Goal: Task Accomplishment & Management: Manage account settings

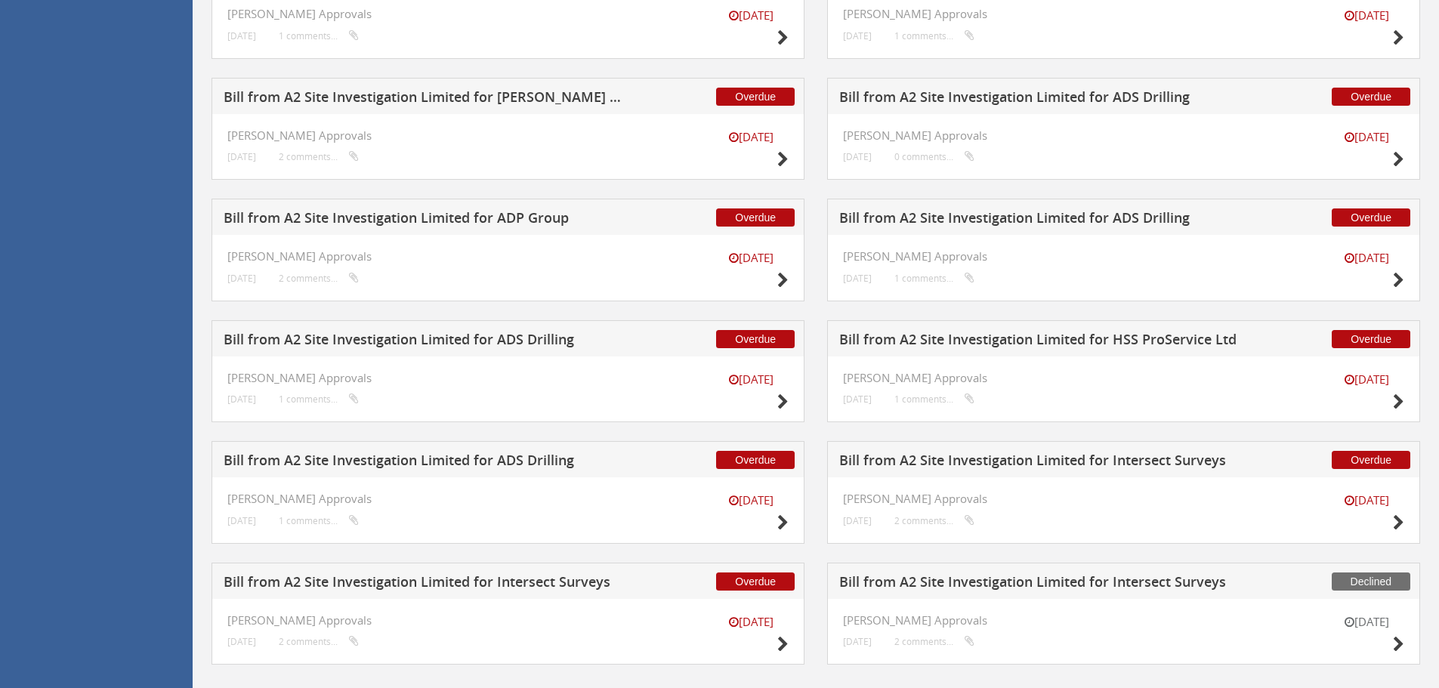
scroll to position [914, 0]
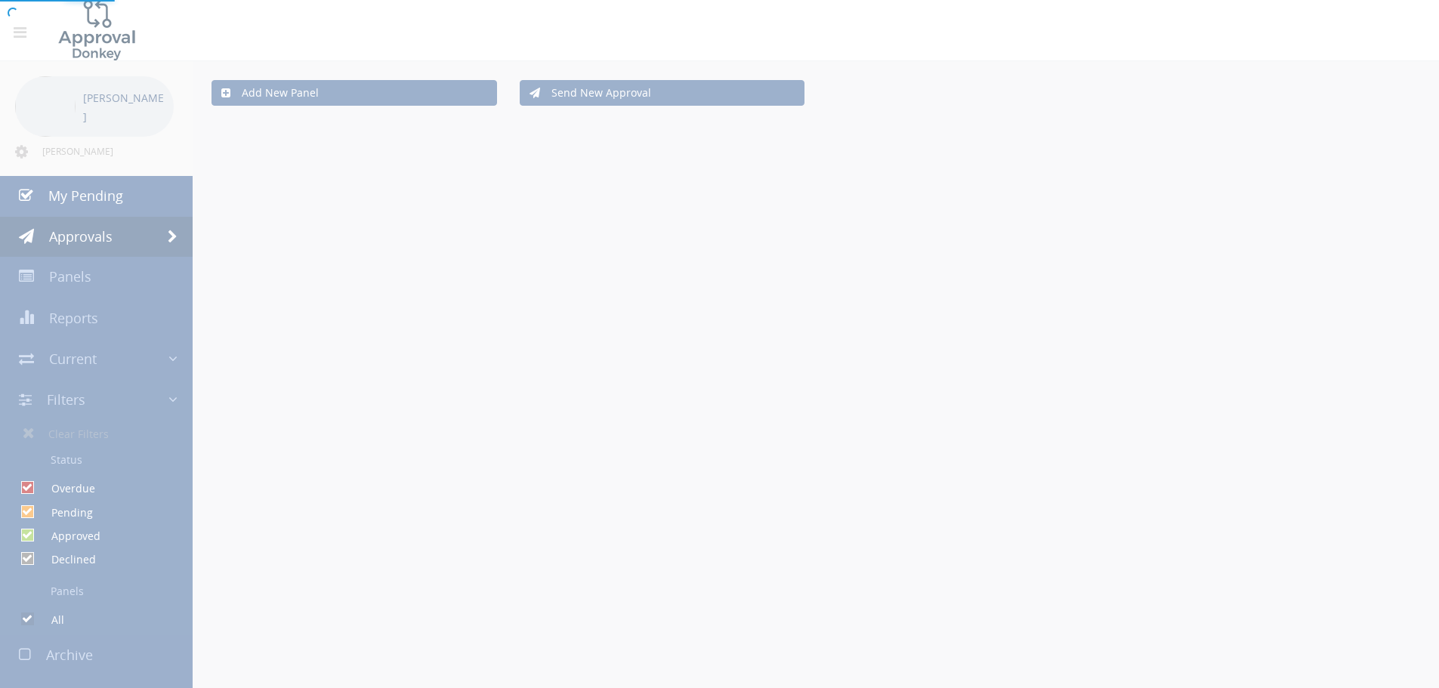
scroll to position [61, 0]
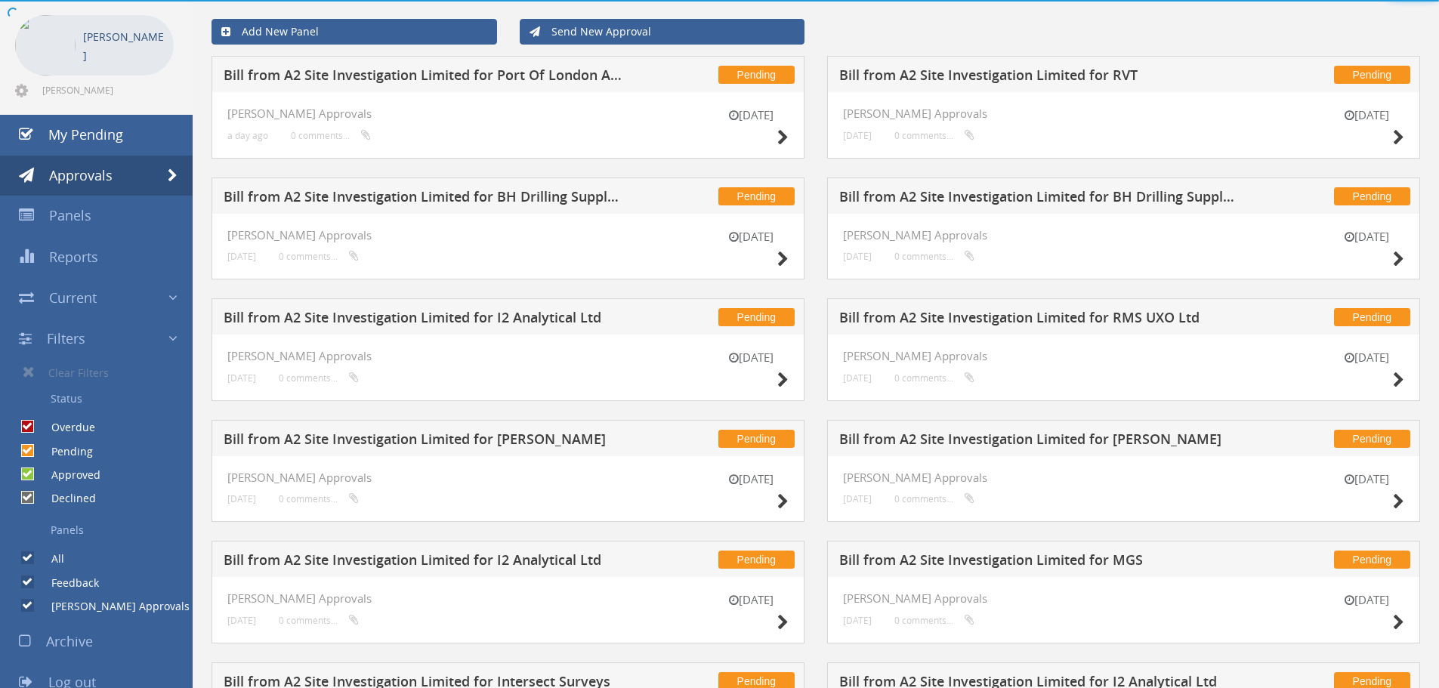
click at [36, 454] on label "Pending" at bounding box center [64, 451] width 57 height 15
click at [31, 454] on input "Pending" at bounding box center [26, 451] width 10 height 10
checkbox input "false"
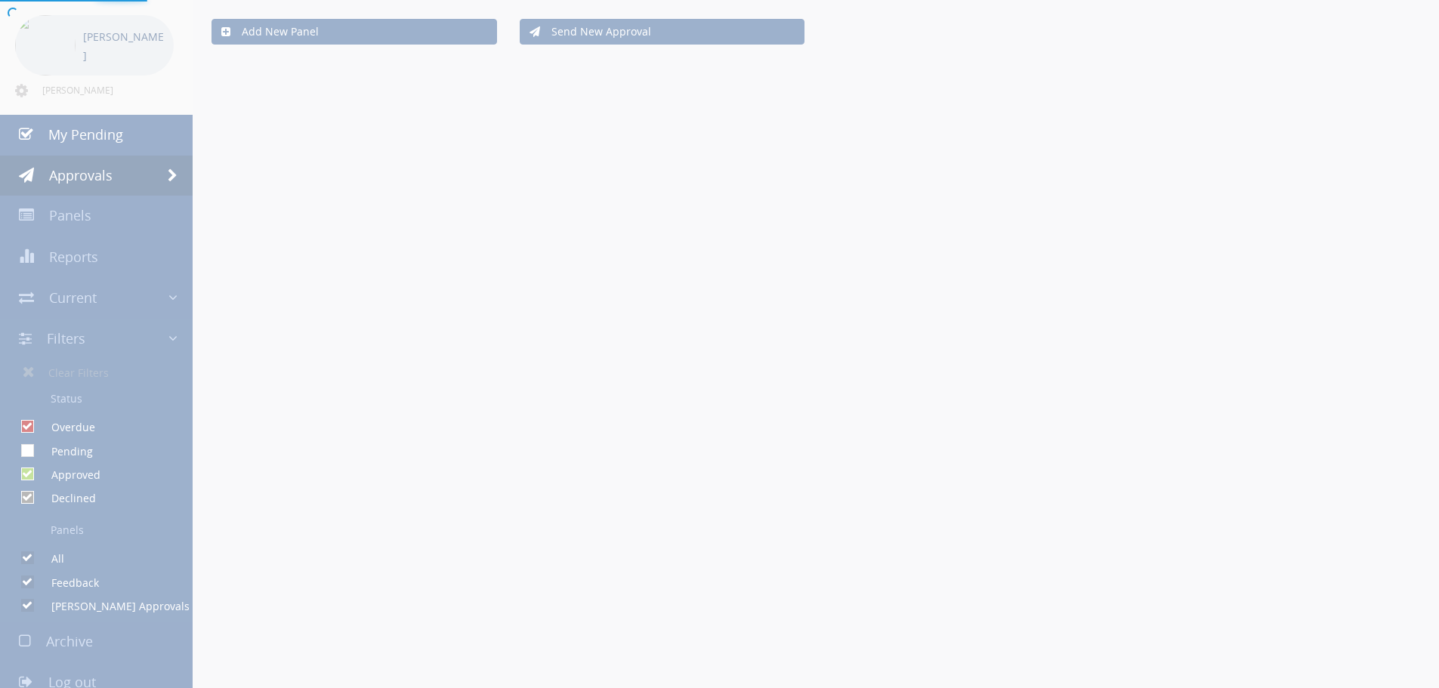
click at [27, 475] on div at bounding box center [719, 344] width 1439 height 688
click at [30, 477] on div at bounding box center [719, 344] width 1439 height 688
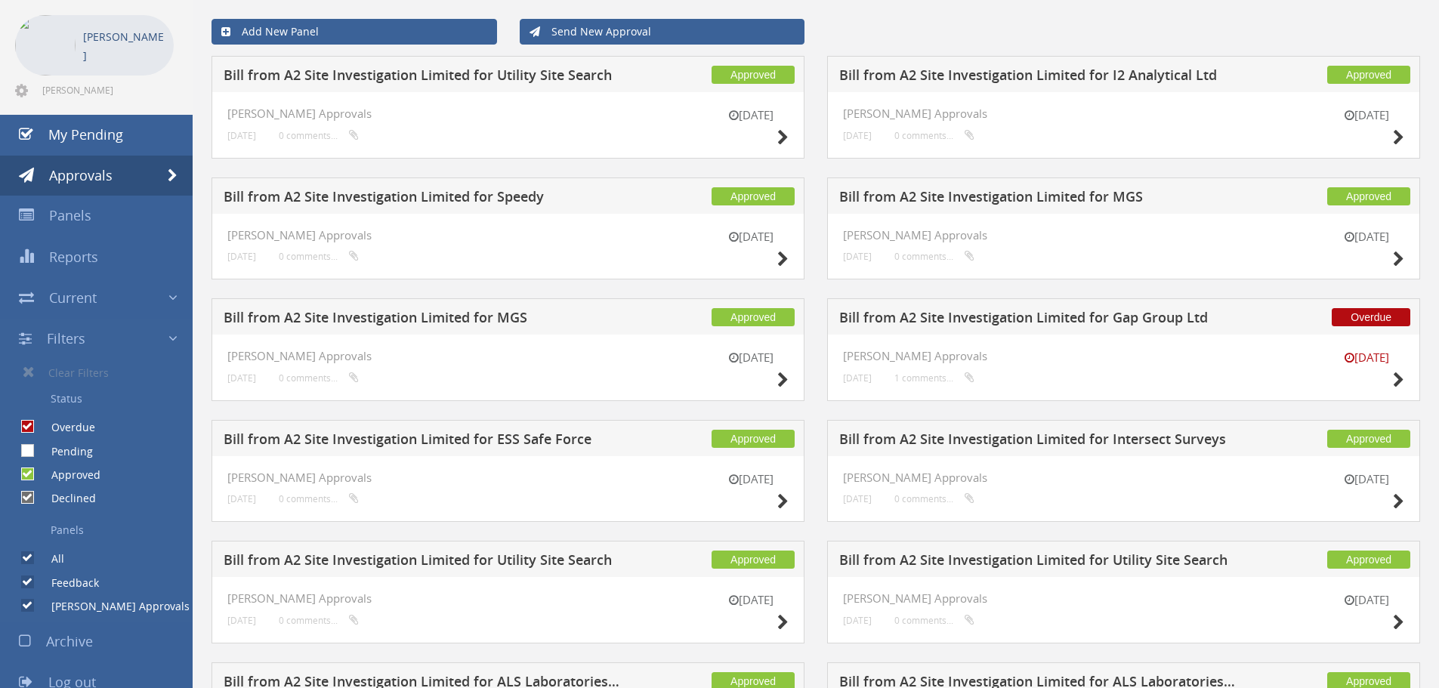
click at [30, 477] on input "Approved" at bounding box center [26, 475] width 10 height 10
checkbox input "false"
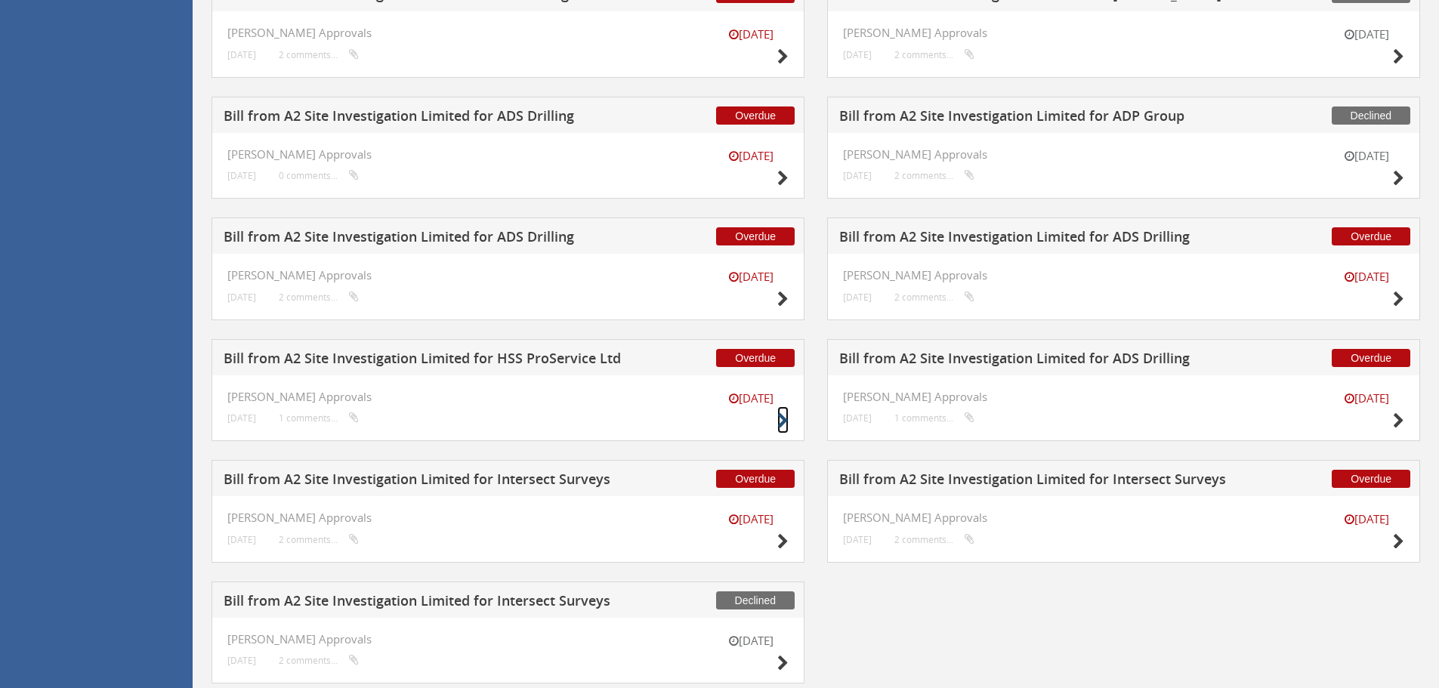
scroll to position [906, 0]
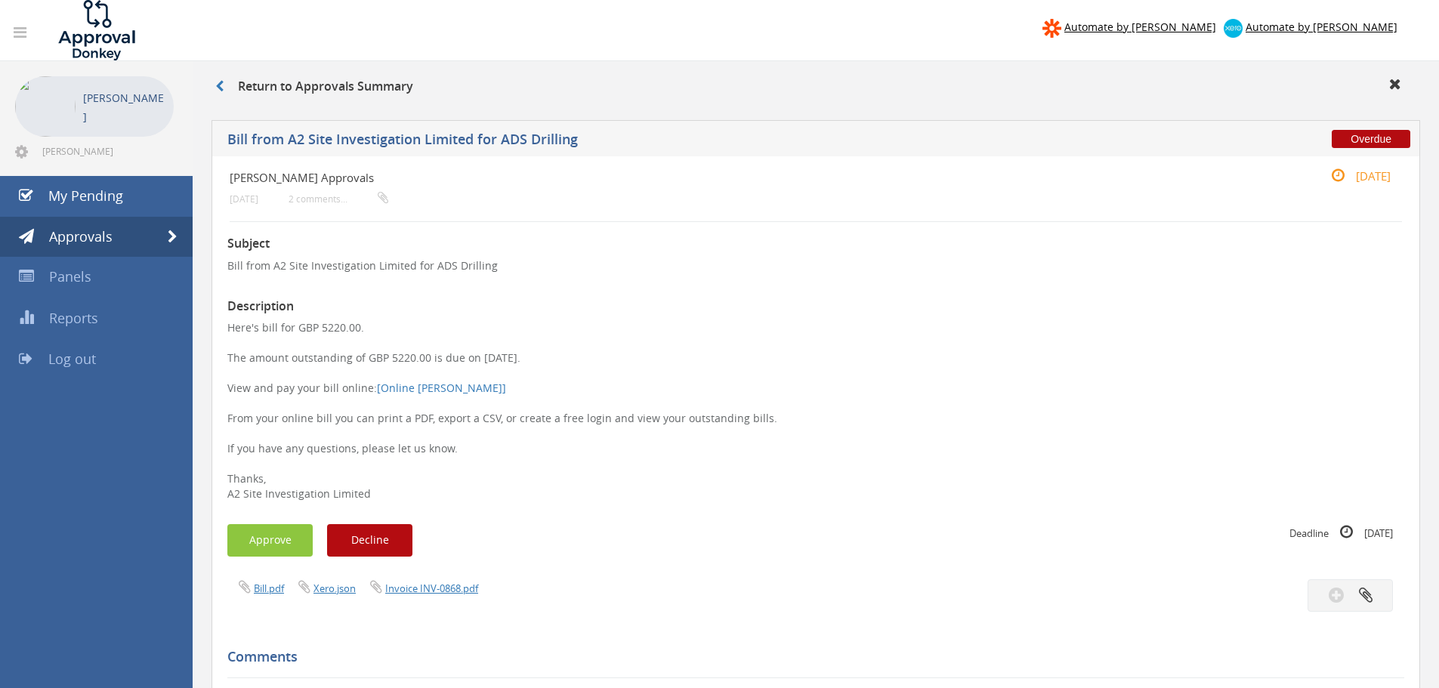
scroll to position [151, 0]
click at [468, 588] on link "Invoice INV-0854.pdf" at bounding box center [431, 589] width 93 height 14
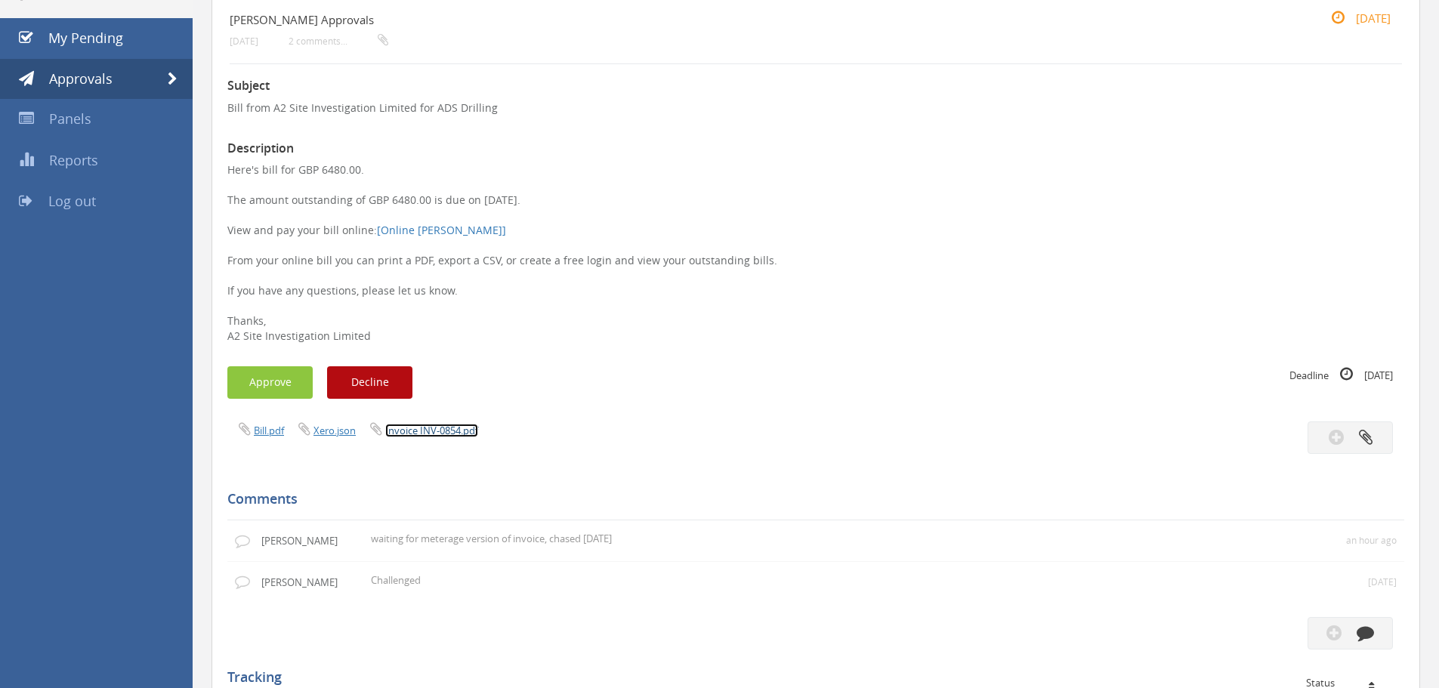
scroll to position [302, 0]
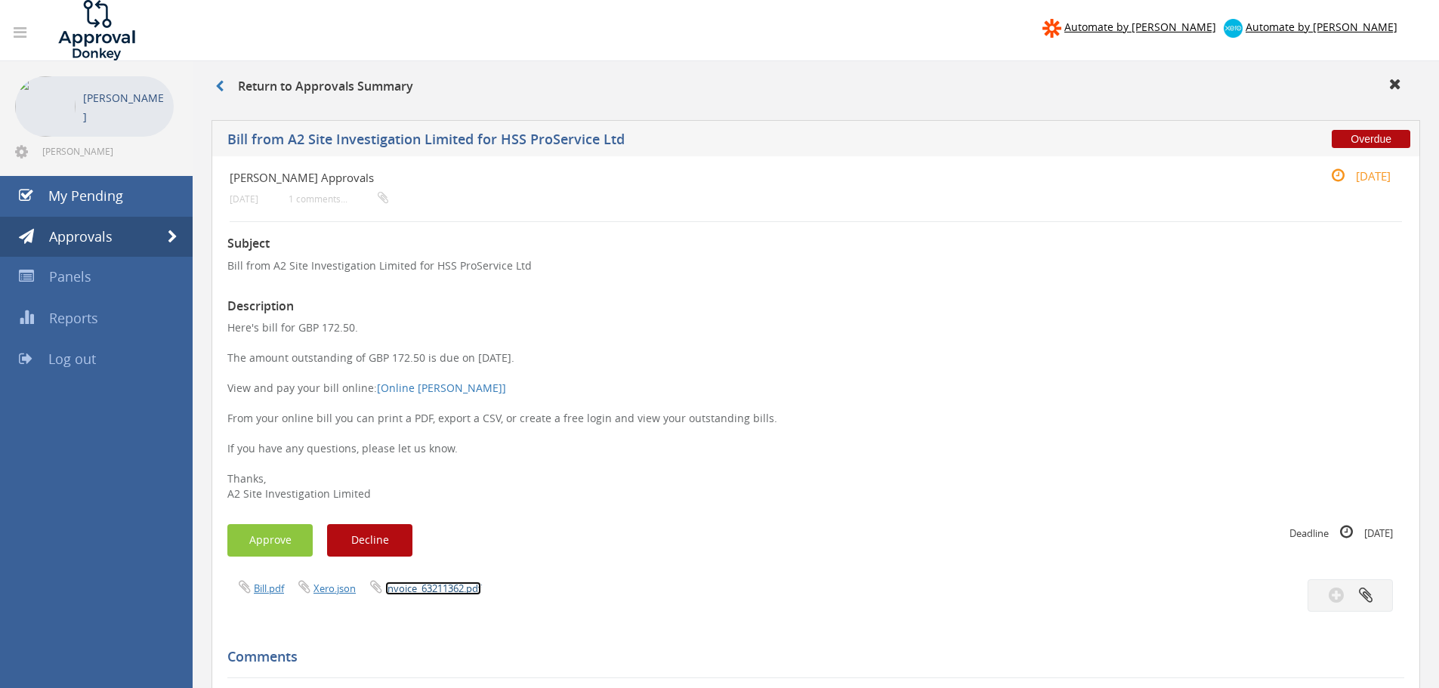
click at [447, 582] on link "invoice_63211362.pdf" at bounding box center [433, 589] width 96 height 14
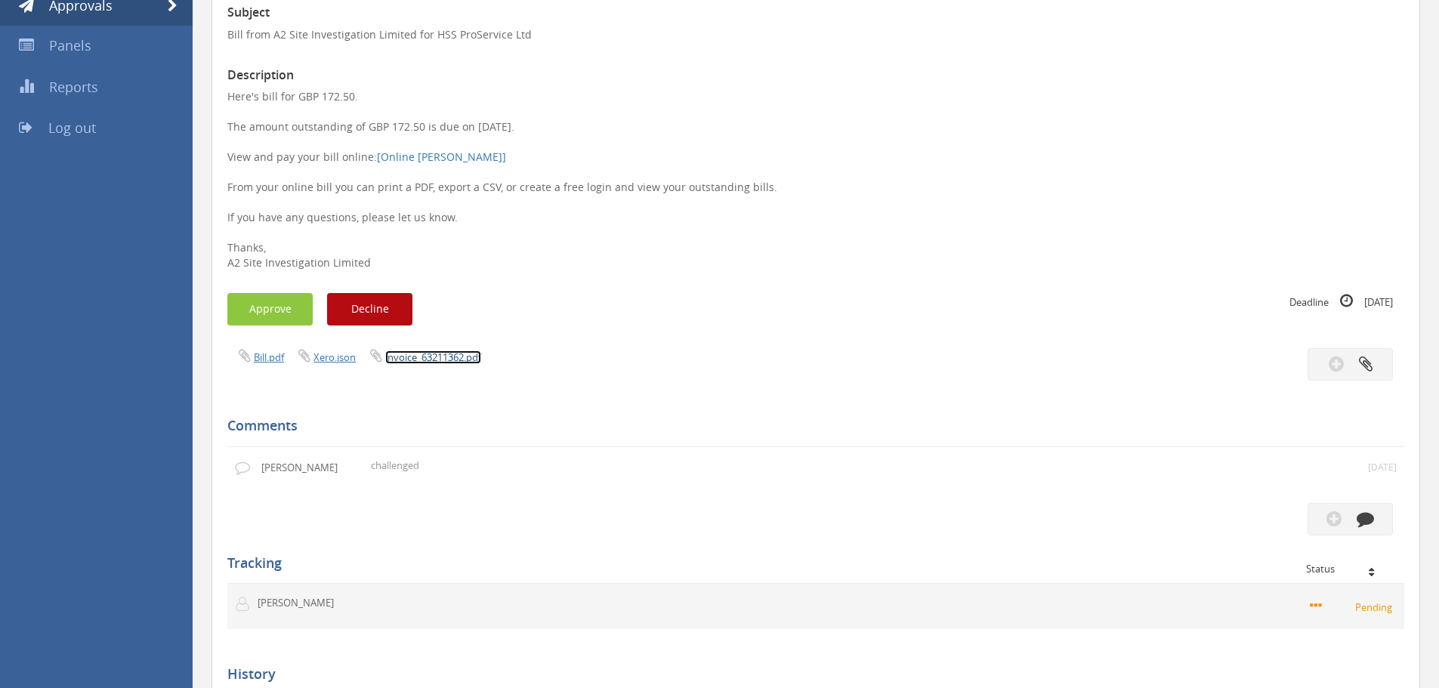
scroll to position [302, 0]
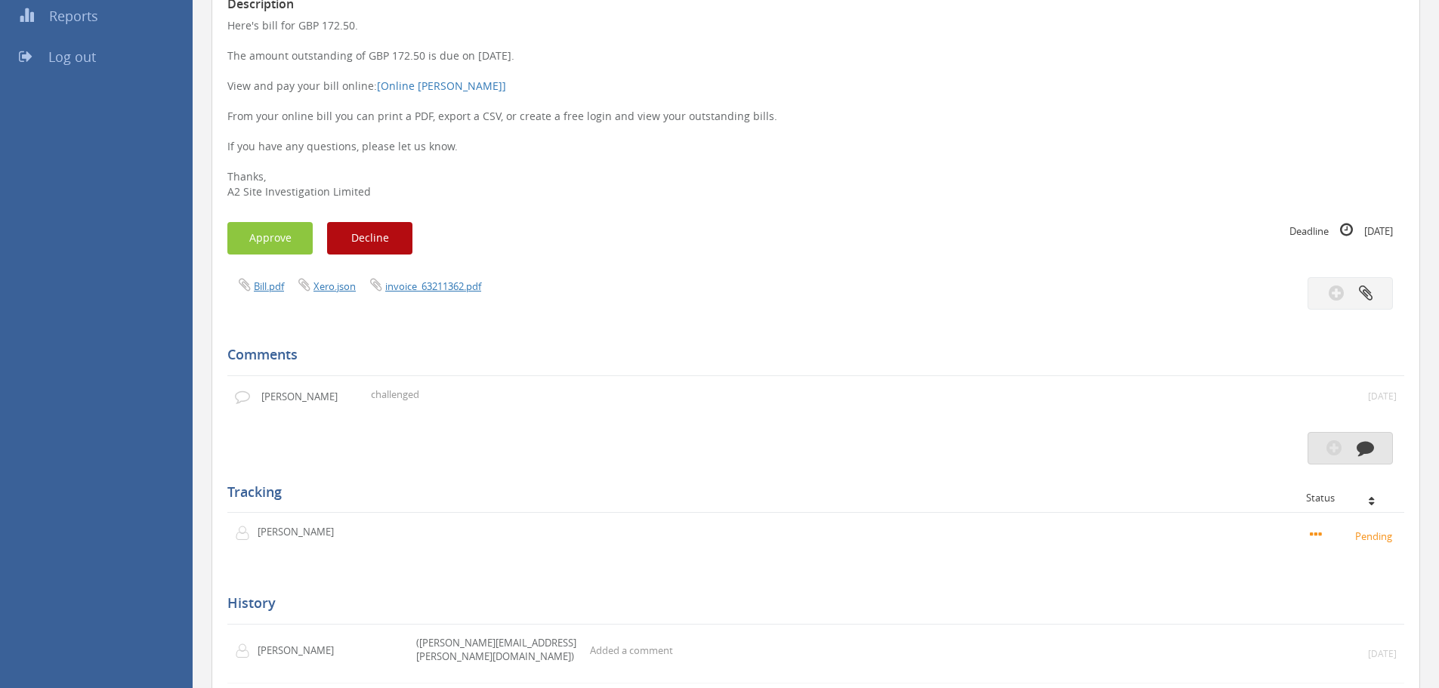
click at [1333, 456] on button "button" at bounding box center [1350, 448] width 85 height 32
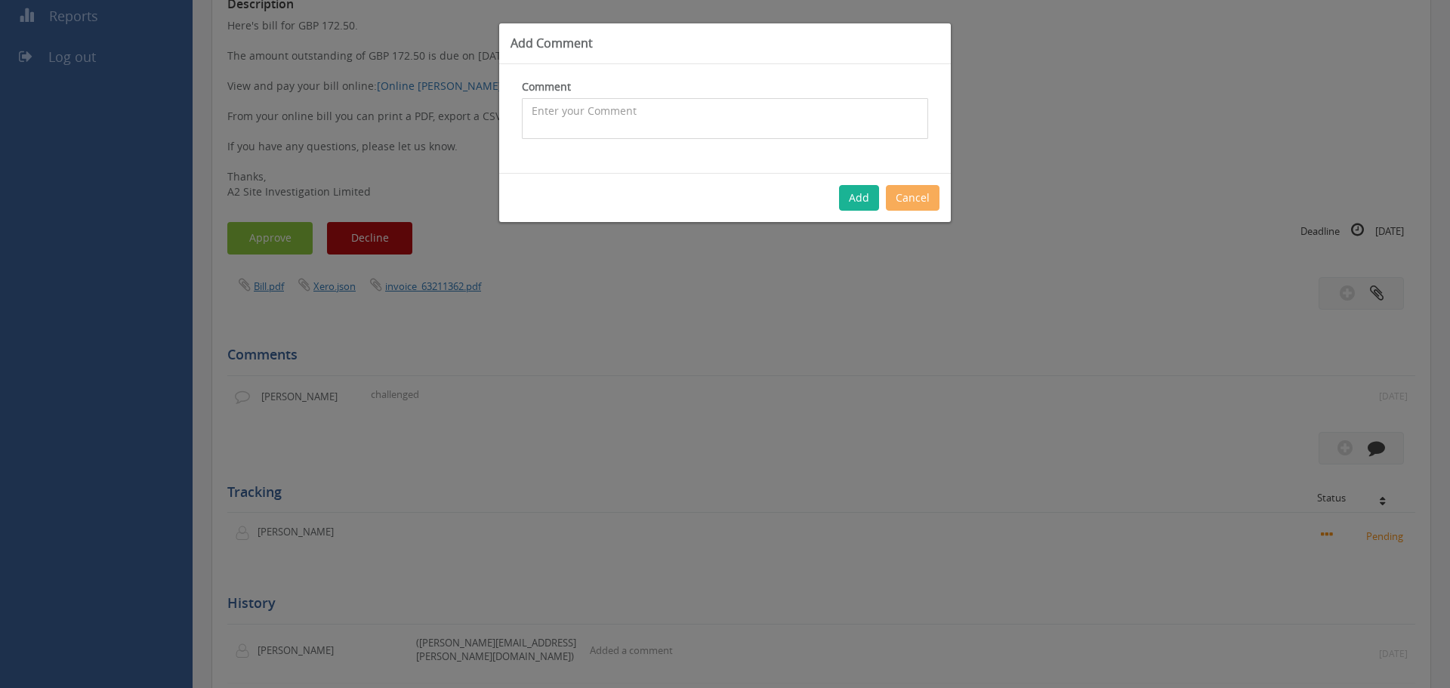
click at [623, 103] on textarea at bounding box center [725, 118] width 406 height 41
type textarea "We certainly won't be paying. reiterated on 03.09"
click at [863, 199] on button "Add" at bounding box center [859, 198] width 40 height 26
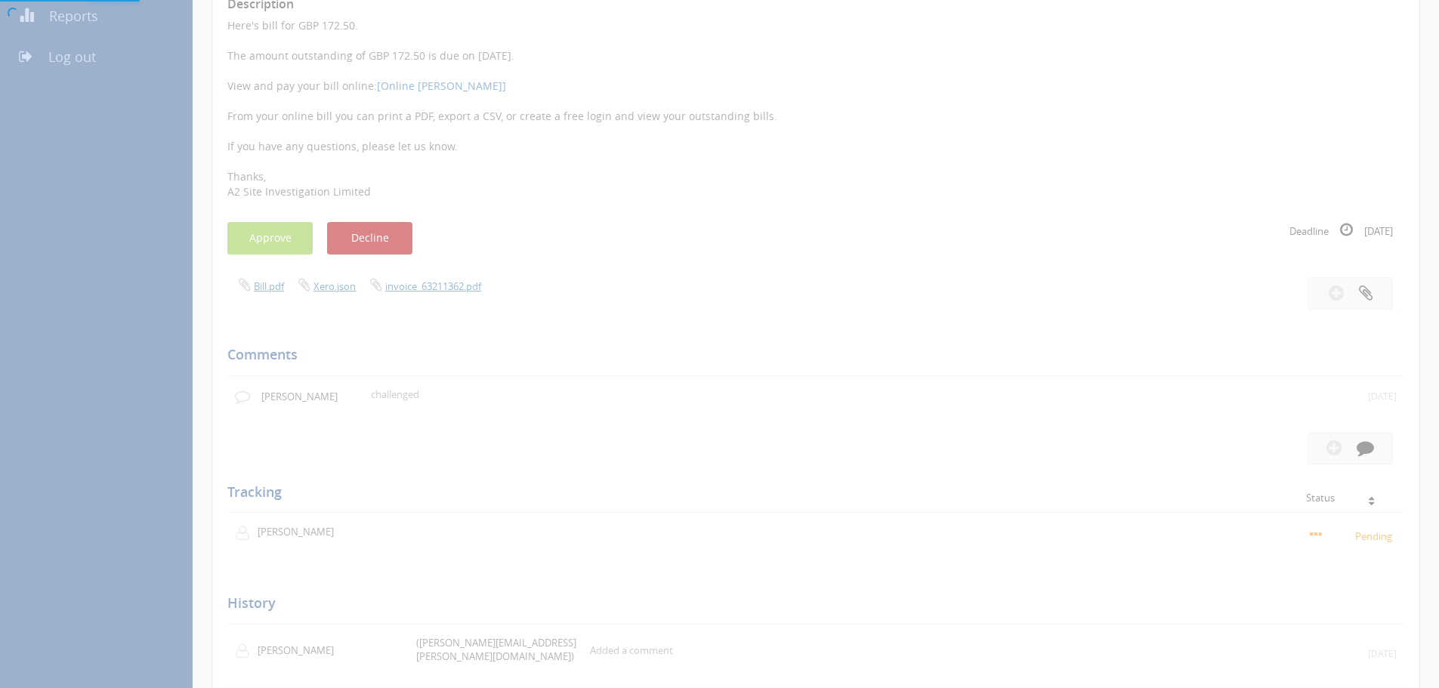
click at [449, 289] on div at bounding box center [719, 344] width 1439 height 688
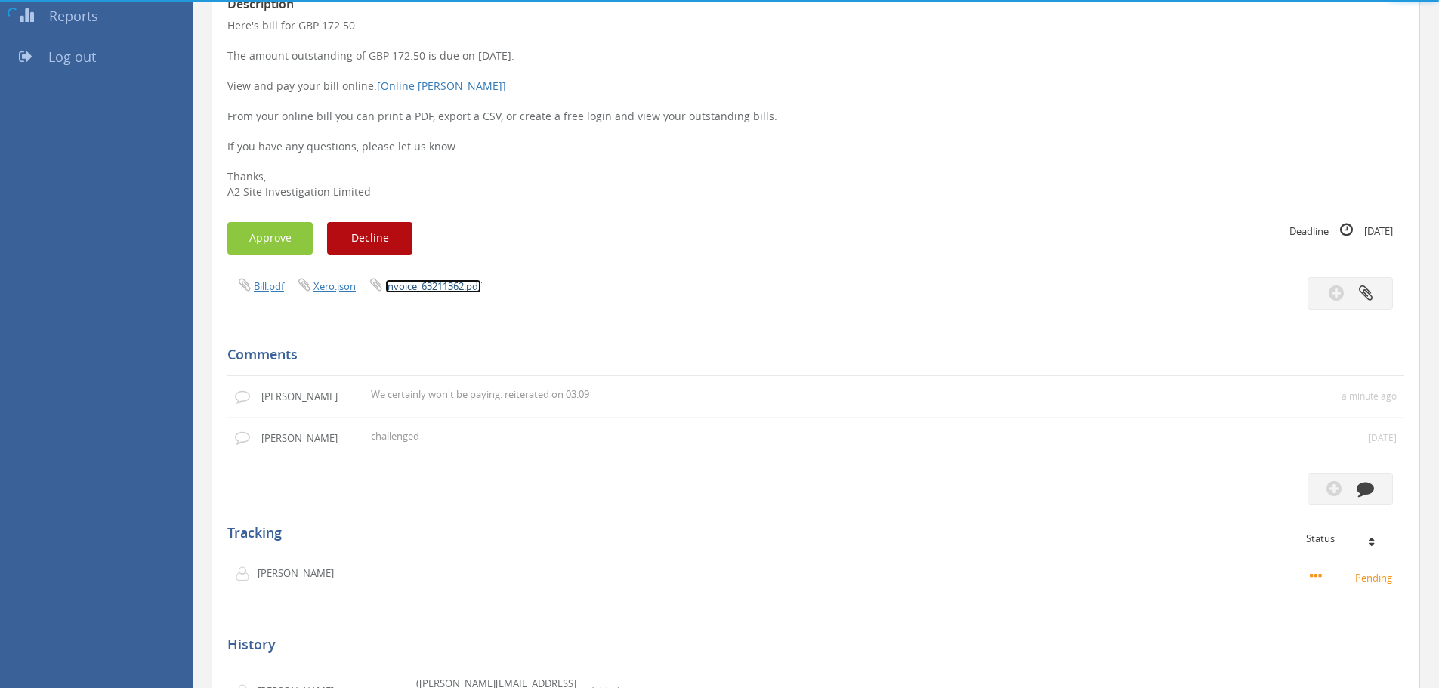
click at [449, 286] on link "invoice_63211362.pdf" at bounding box center [433, 286] width 96 height 14
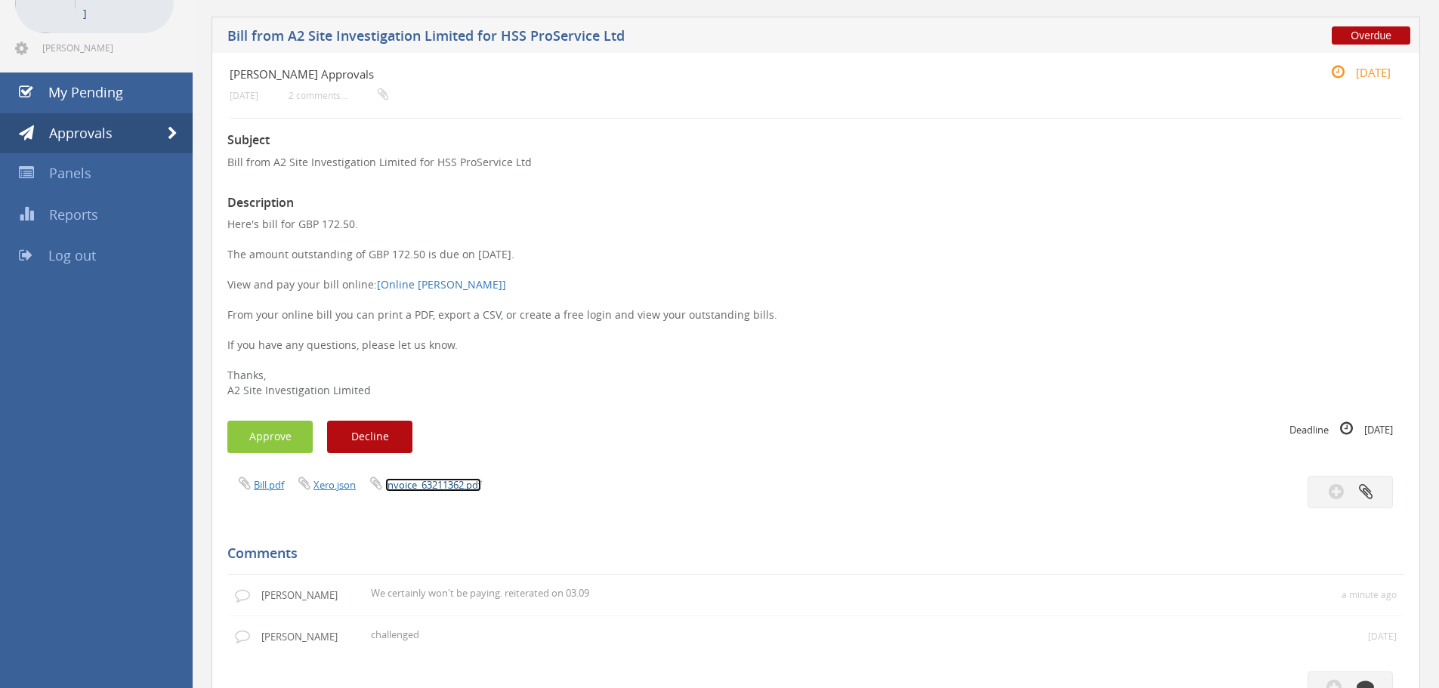
scroll to position [151, 0]
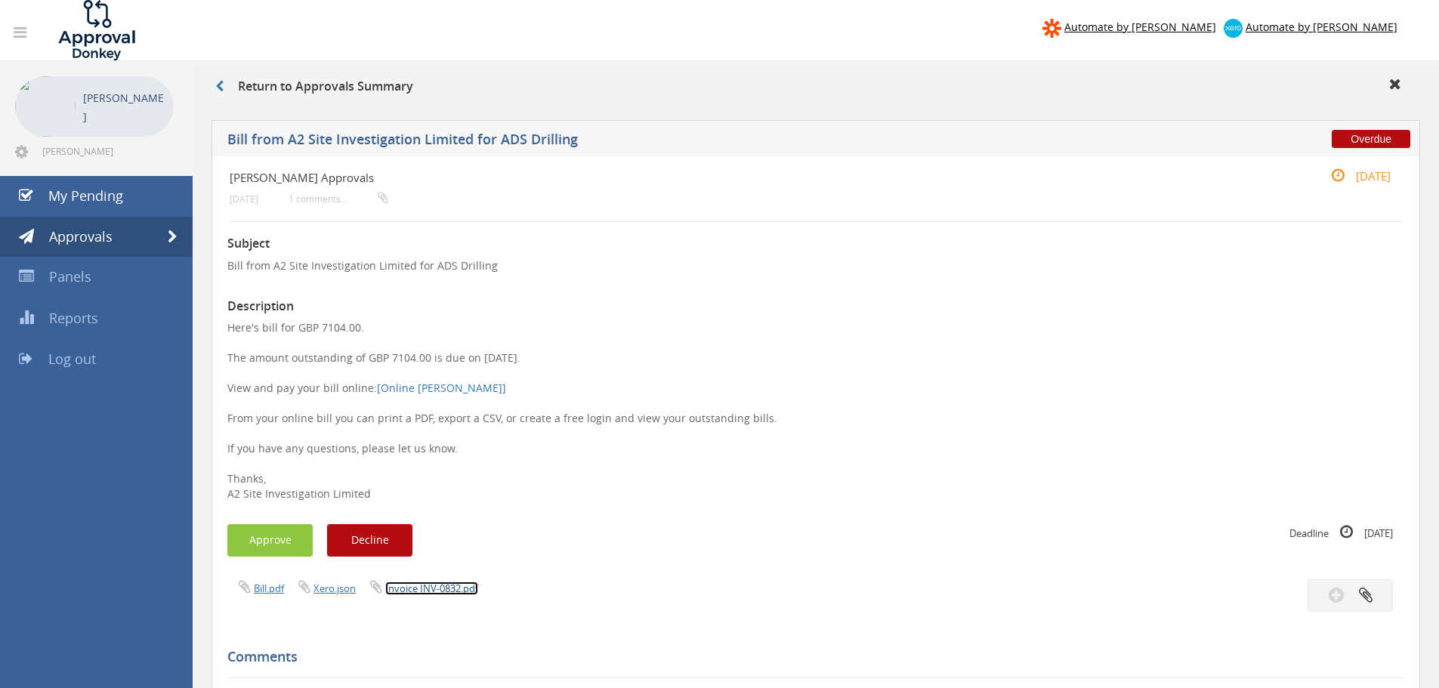
click at [449, 592] on link "Invoice INV-0832.pdf" at bounding box center [431, 589] width 93 height 14
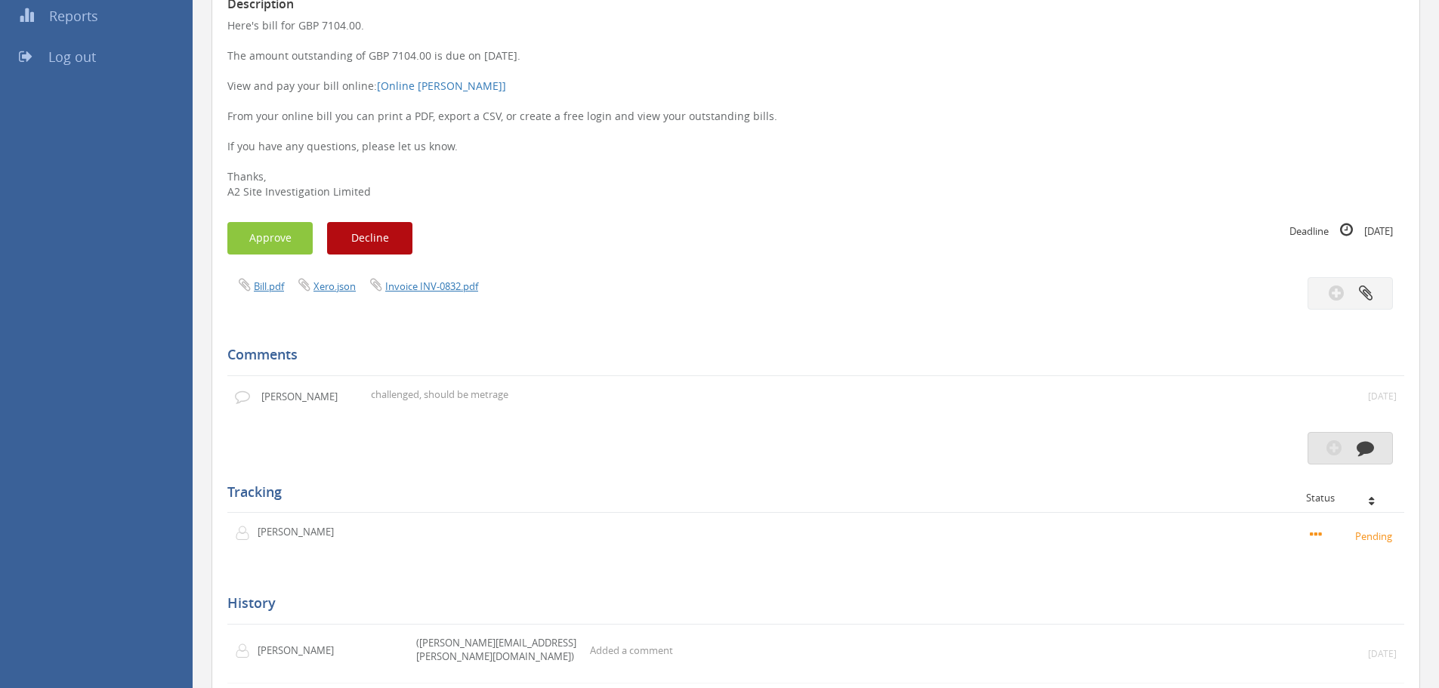
click at [1350, 446] on button "button" at bounding box center [1350, 448] width 85 height 32
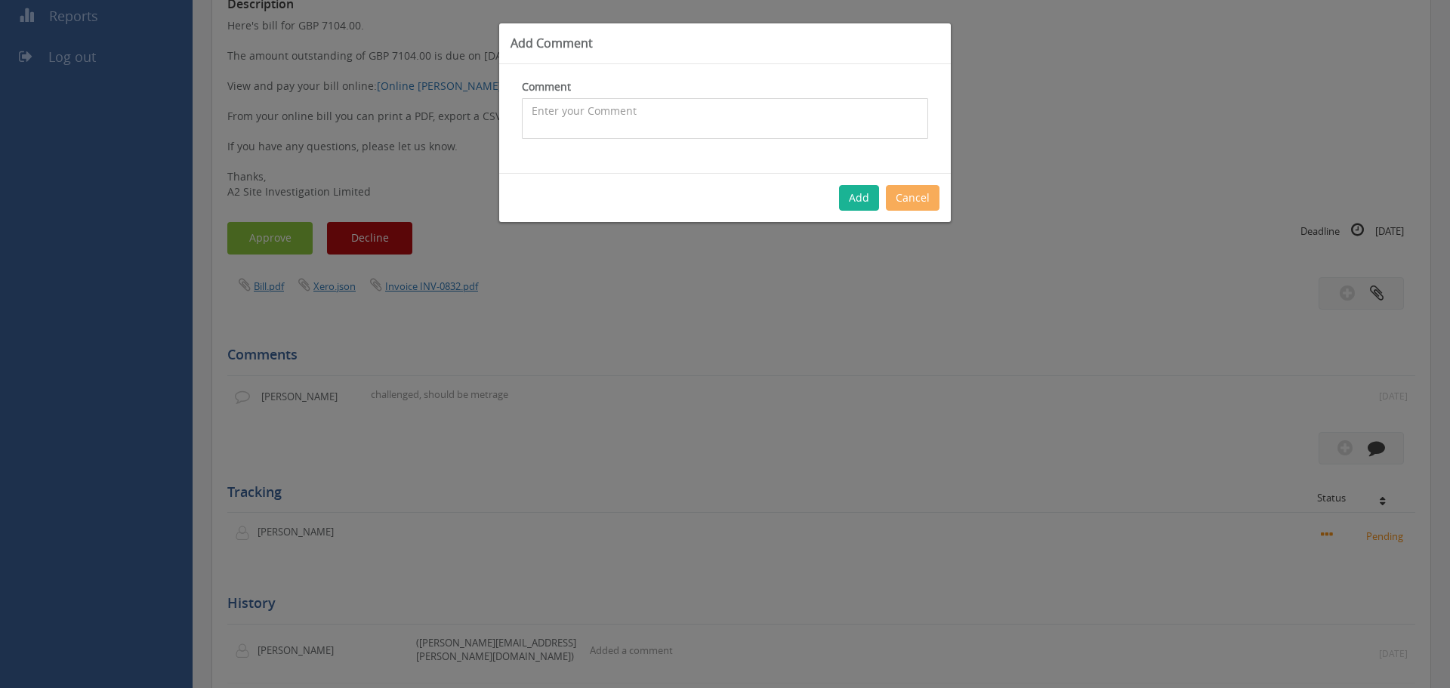
click at [647, 122] on textarea at bounding box center [725, 118] width 406 height 41
type textarea "c"
type textarea "requested meterage from ADS"
click at [868, 200] on button "Add" at bounding box center [859, 198] width 40 height 26
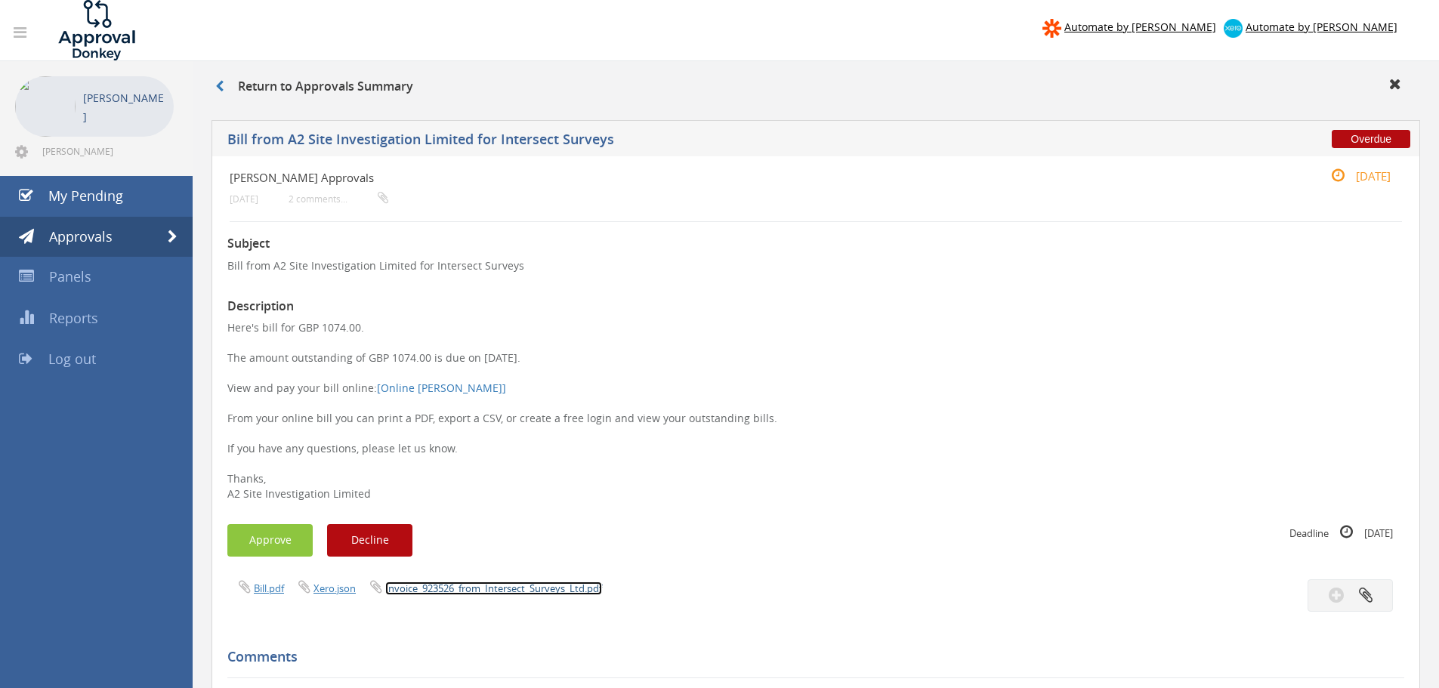
click at [535, 593] on link "Invoice_923526_from_Intersect_Surveys_Ltd.pdf" at bounding box center [493, 589] width 217 height 14
click at [546, 593] on link "Invoice_923526_from_Intersect_Surveys_Ltd.pdf" at bounding box center [493, 589] width 217 height 14
click at [389, 541] on button "Decline" at bounding box center [369, 540] width 85 height 32
click at [471, 582] on link "Invoice_923414_from_Intersect_Surveys_Ltd.pdf" at bounding box center [493, 589] width 217 height 14
click at [383, 542] on button "Decline" at bounding box center [369, 540] width 85 height 32
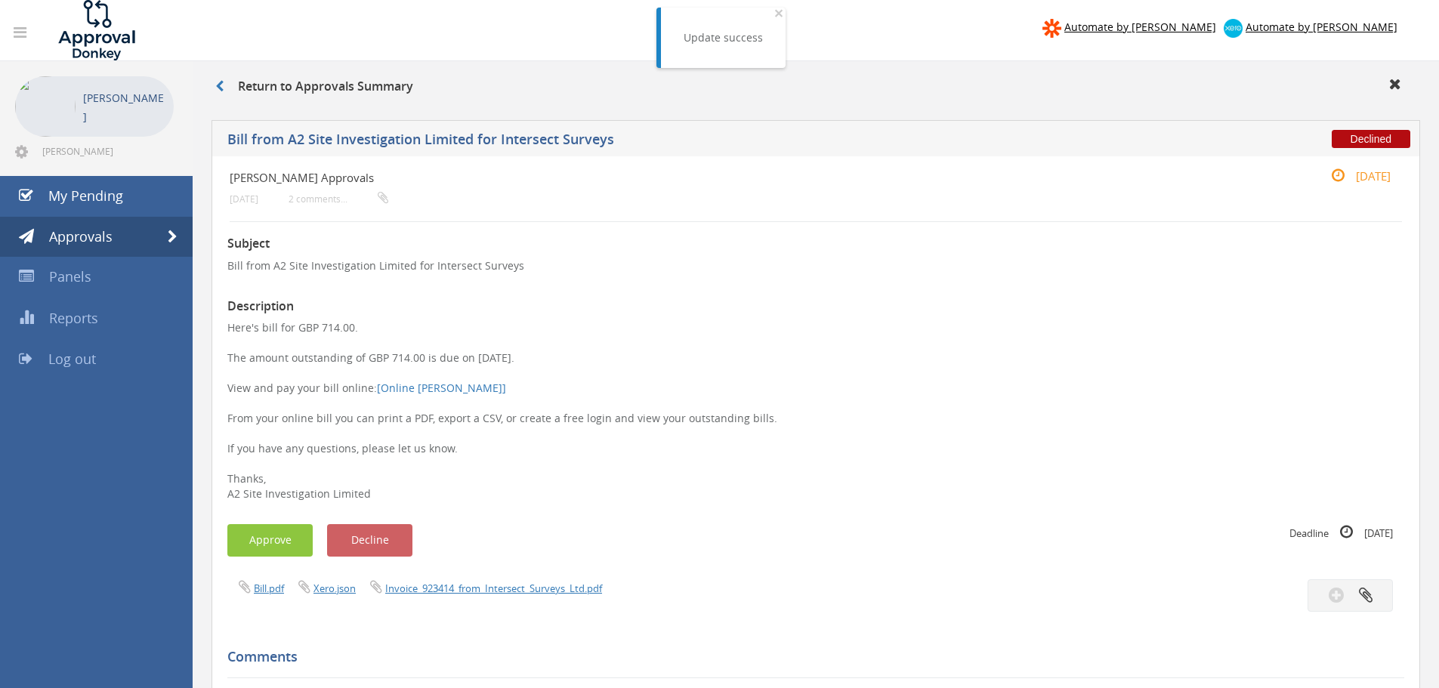
click at [783, 13] on nav "Automate by Zapier Automate by Xero" at bounding box center [720, 30] width 1462 height 60
click at [775, 16] on span "×" at bounding box center [778, 12] width 9 height 21
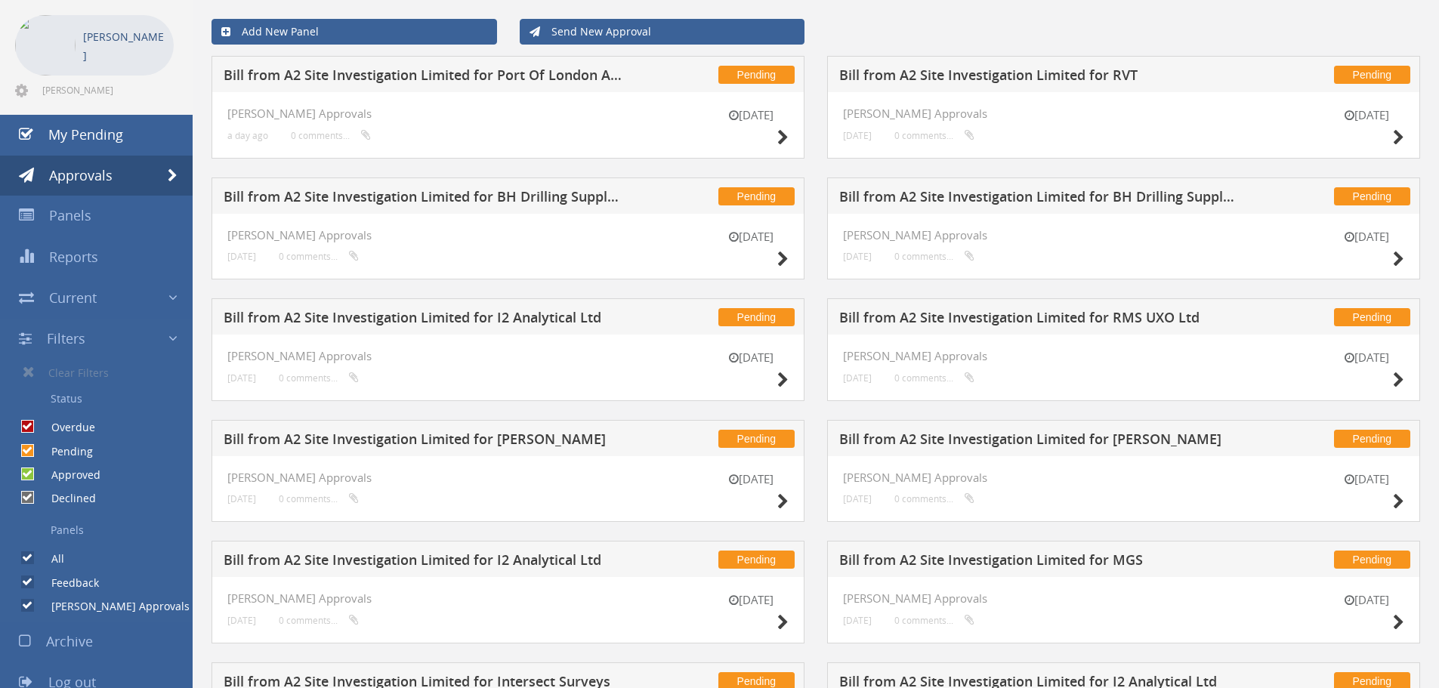
drag, startPoint x: 26, startPoint y: 451, endPoint x: 24, endPoint y: 475, distance: 24.2
click at [26, 450] on input "Pending" at bounding box center [26, 451] width 10 height 10
checkbox input "false"
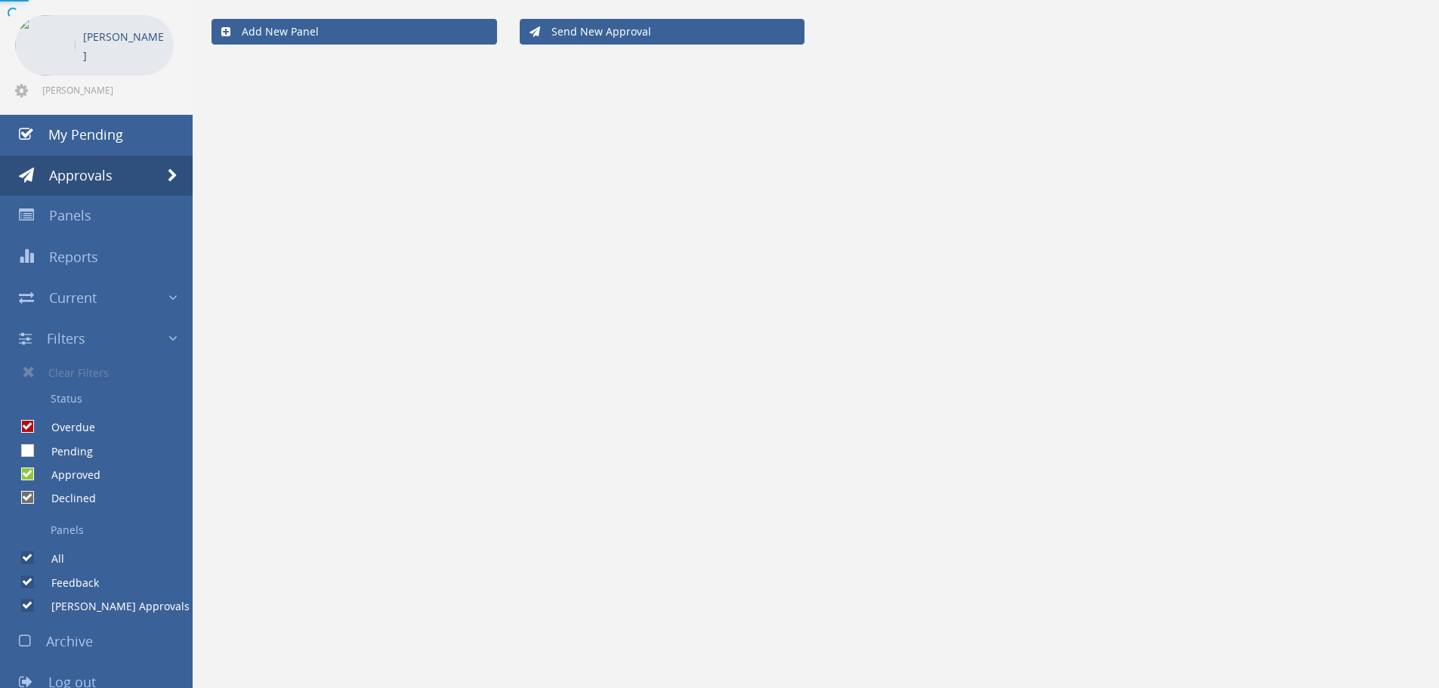
click at [24, 475] on div at bounding box center [719, 344] width 1439 height 688
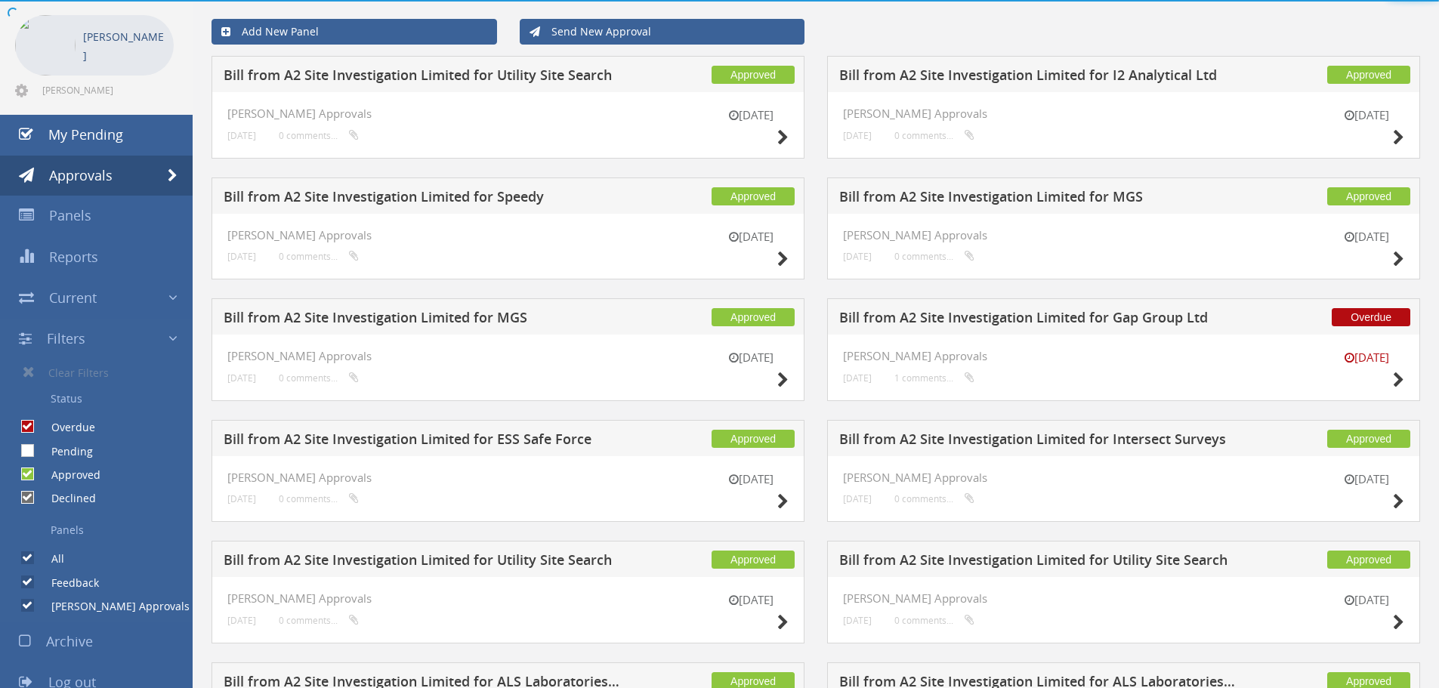
click at [26, 475] on input "Approved" at bounding box center [26, 475] width 10 height 10
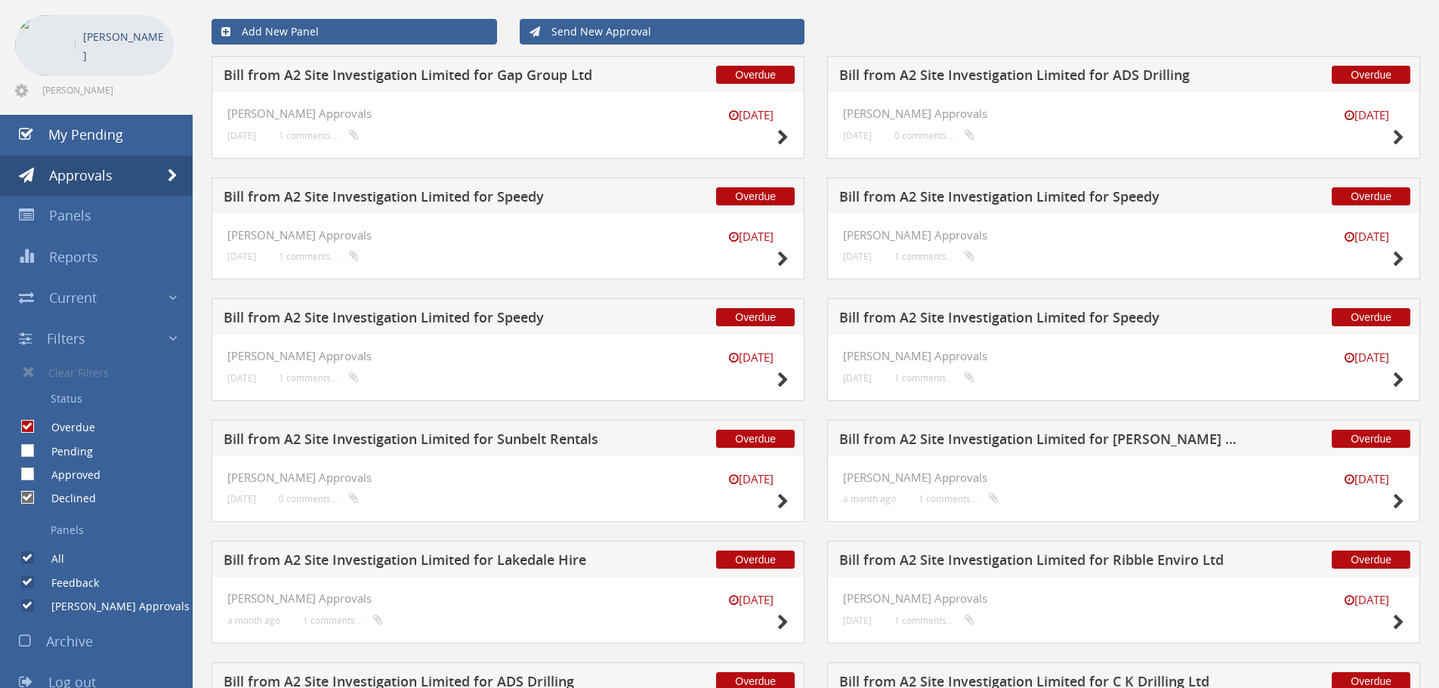
click at [28, 473] on input "Approved" at bounding box center [26, 475] width 10 height 10
checkbox input "true"
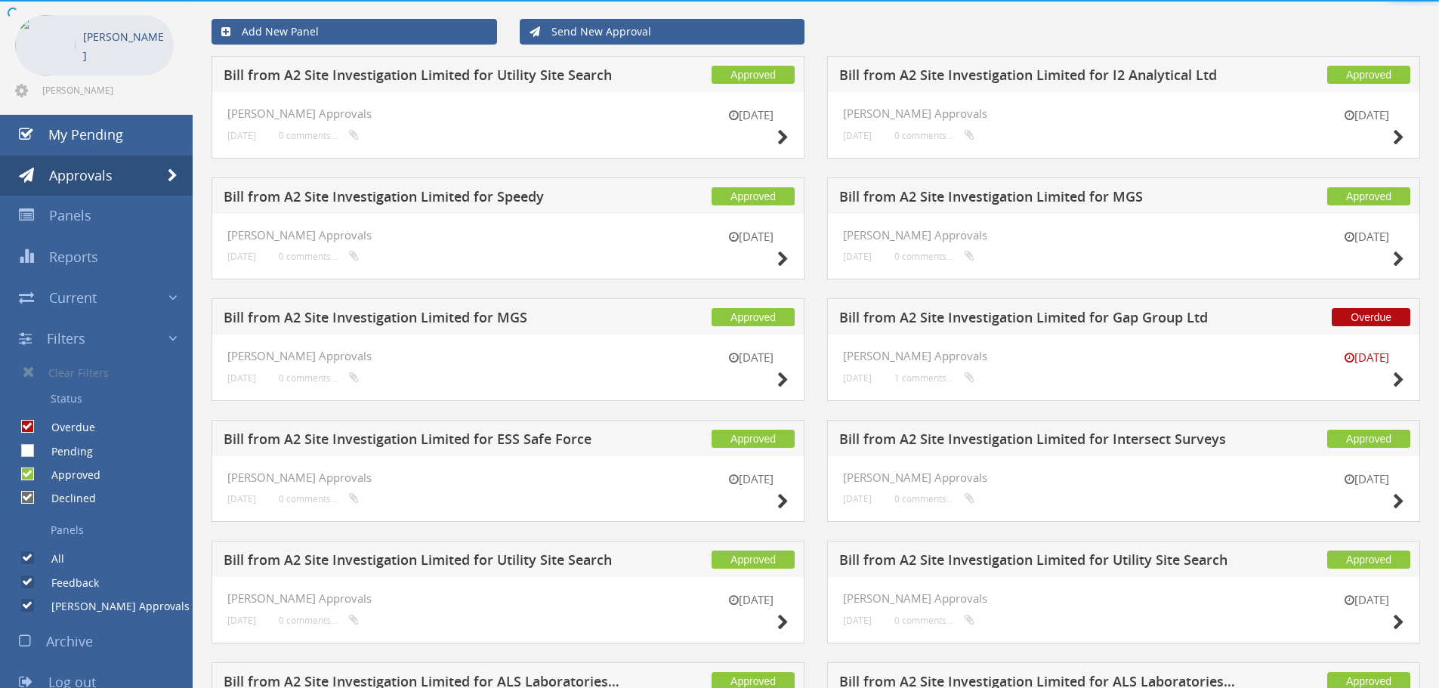
click at [29, 0] on div at bounding box center [719, 0] width 1439 height 0
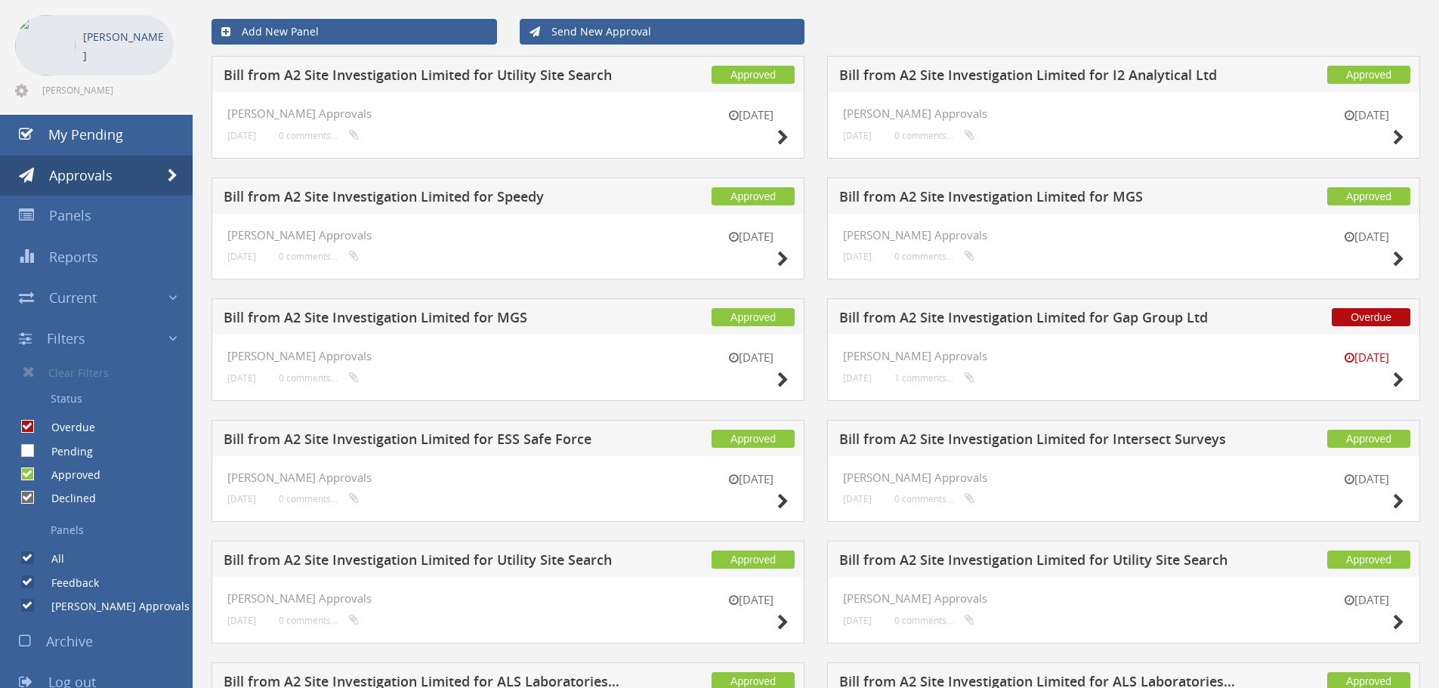
click at [29, 449] on input "Pending" at bounding box center [26, 451] width 10 height 10
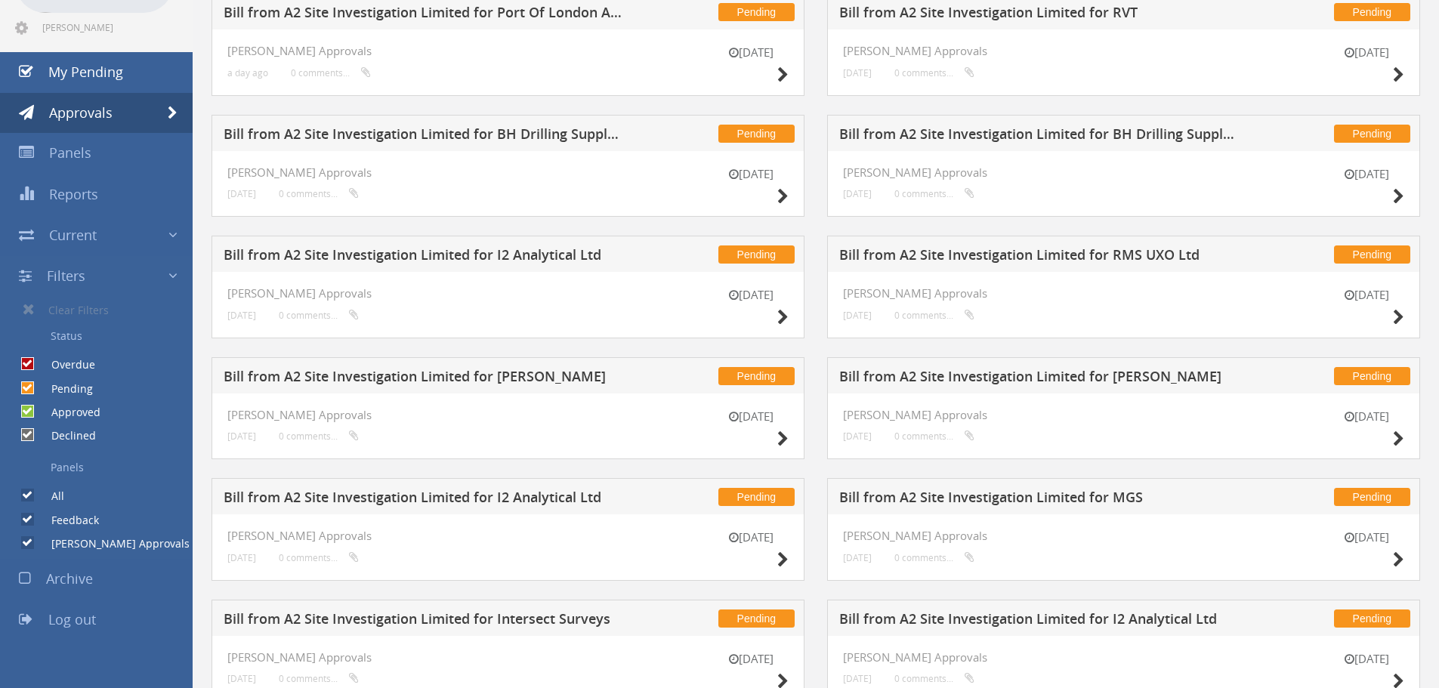
scroll to position [54, 0]
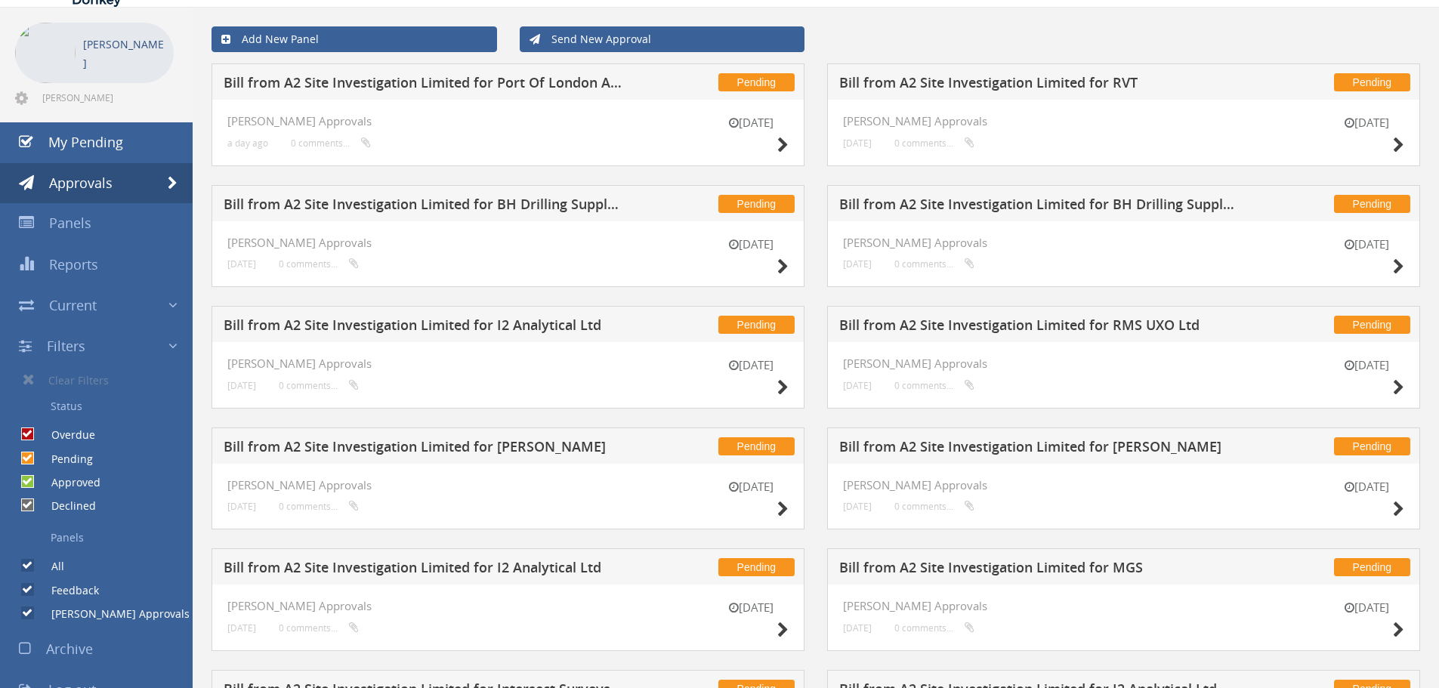
click at [36, 456] on label "Pending" at bounding box center [64, 459] width 57 height 15
click at [31, 456] on input "Pending" at bounding box center [26, 458] width 10 height 10
checkbox input "false"
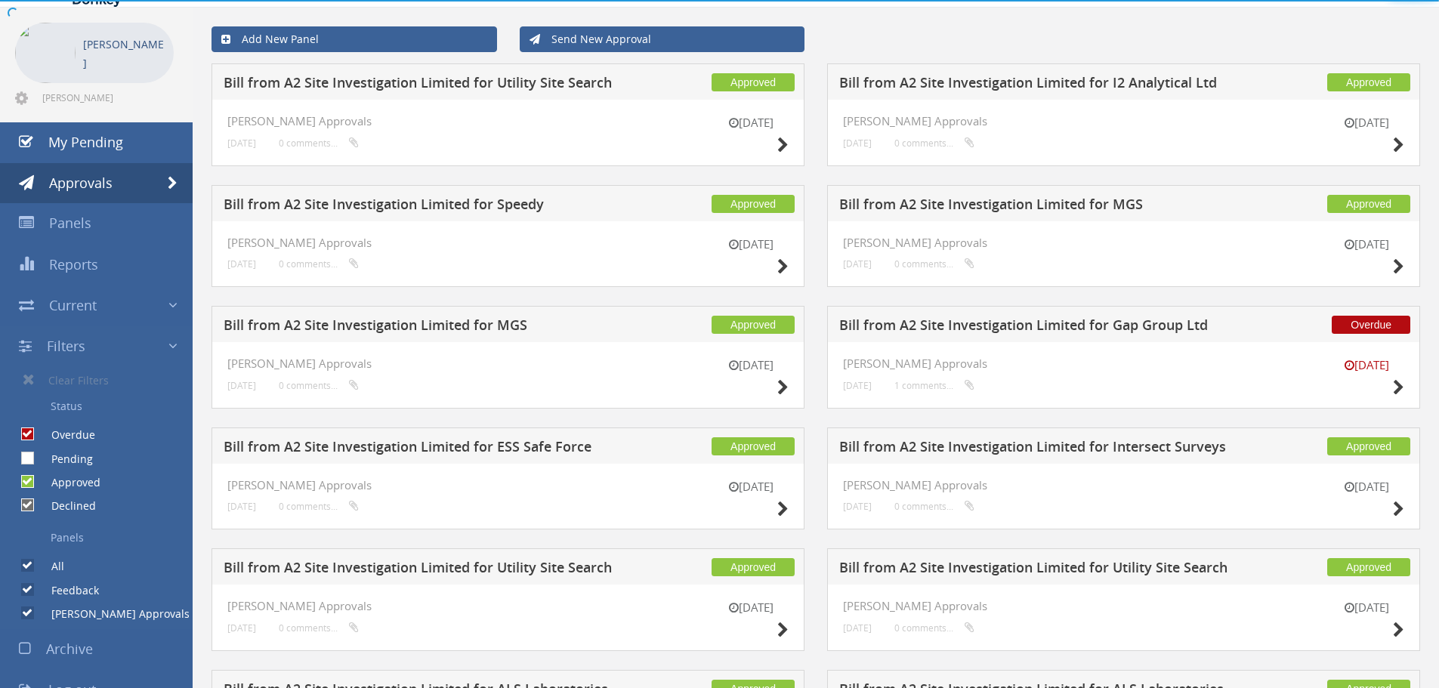
click at [30, 0] on div at bounding box center [719, 0] width 1439 height 0
click at [30, 483] on input "Approved" at bounding box center [26, 482] width 10 height 10
checkbox input "false"
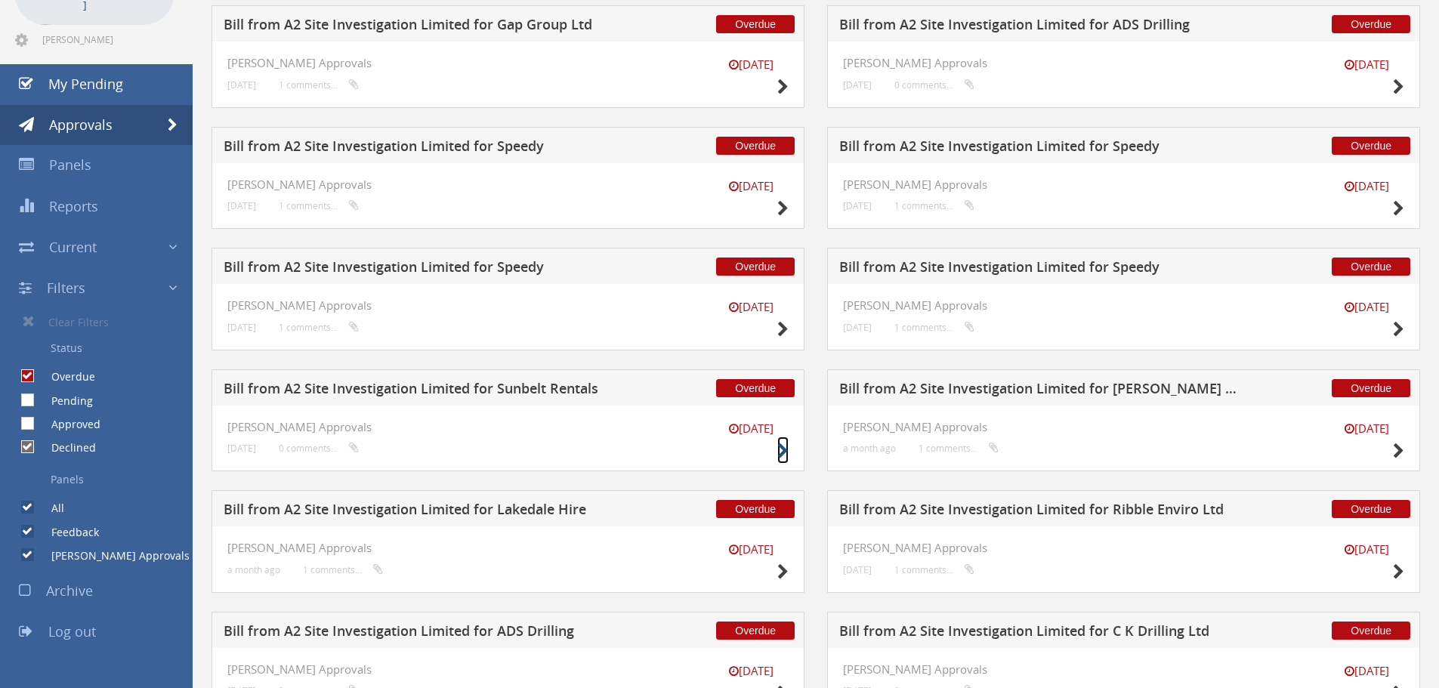
scroll to position [0, 0]
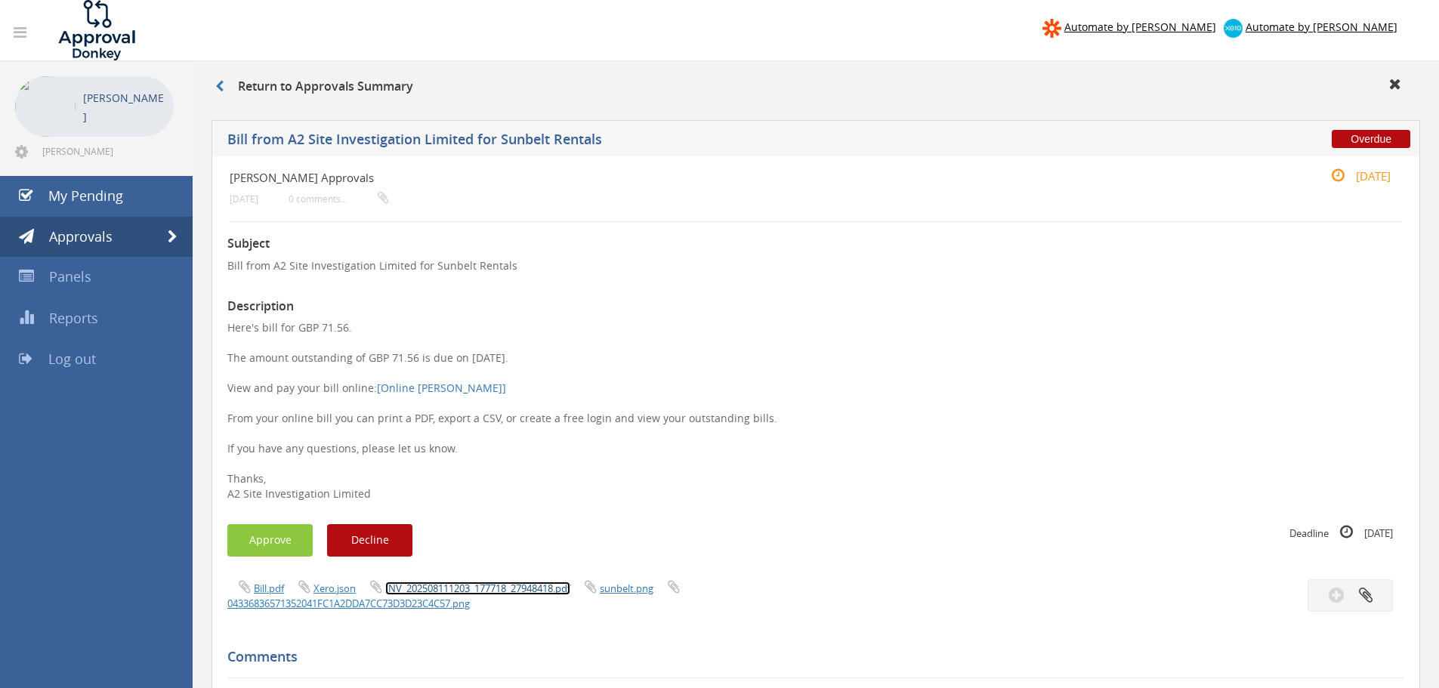
click at [504, 584] on link "INV_202508111203_177718_27948418.pdf" at bounding box center [477, 589] width 185 height 14
click at [276, 554] on button "Approve" at bounding box center [269, 540] width 85 height 32
